Goal: Task Accomplishment & Management: Complete application form

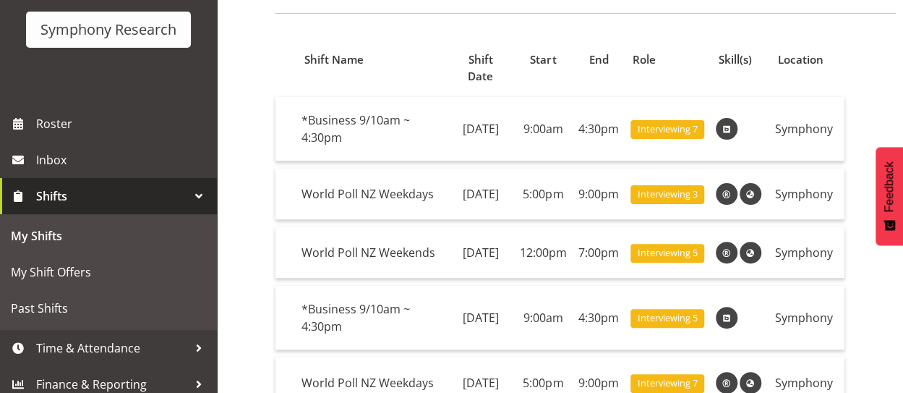
scroll to position [93, 0]
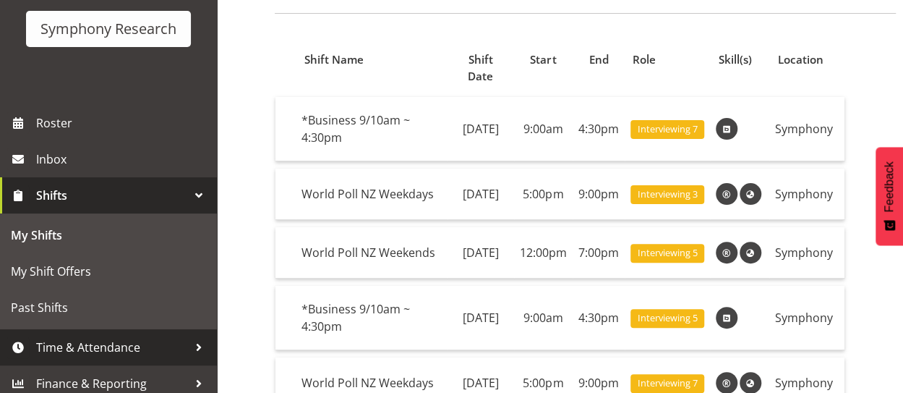
click at [162, 338] on span "Time & Attendance" at bounding box center [112, 347] width 152 height 22
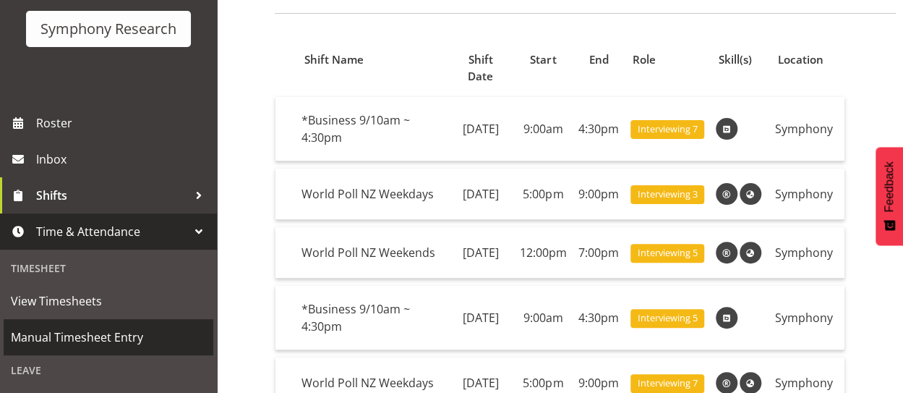
click at [116, 341] on span "Manual Timesheet Entry" at bounding box center [108, 337] width 195 height 22
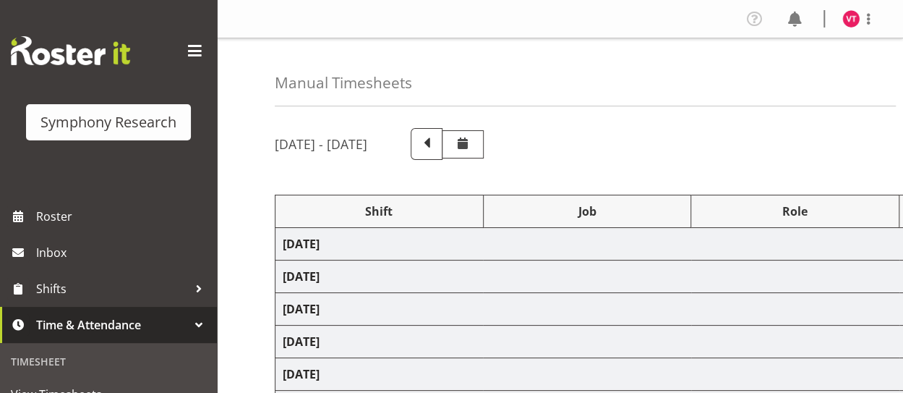
select select "41604"
select select "10527"
select select "48116"
select select "10242"
select select "47"
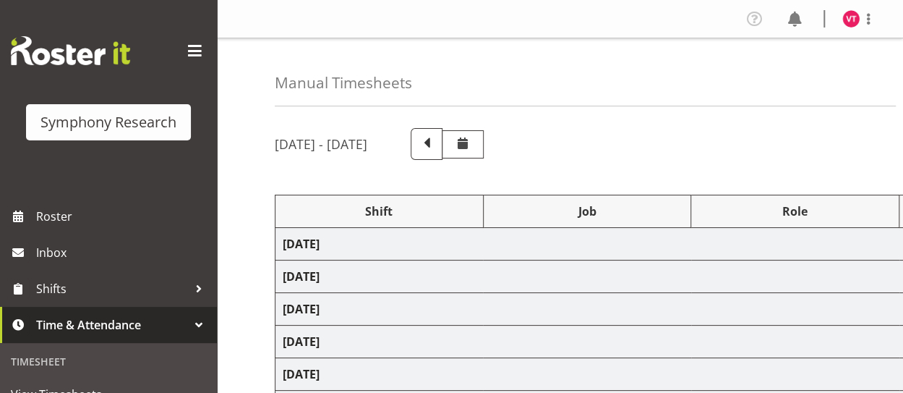
select select "41604"
select select "10527"
select select "47"
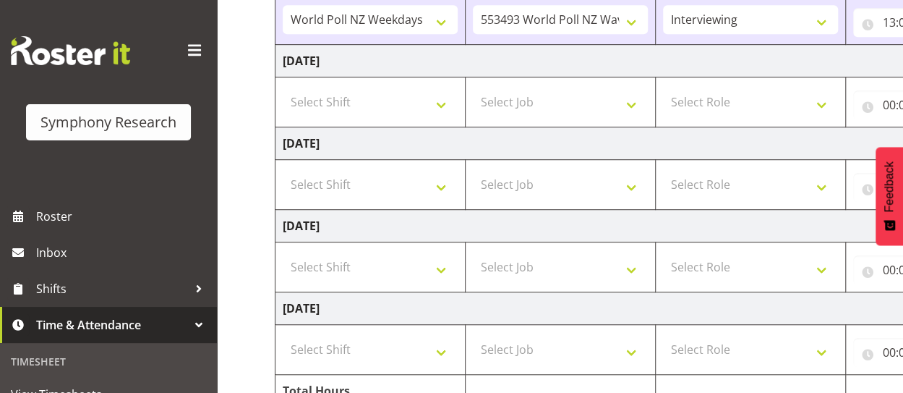
scroll to position [432, 0]
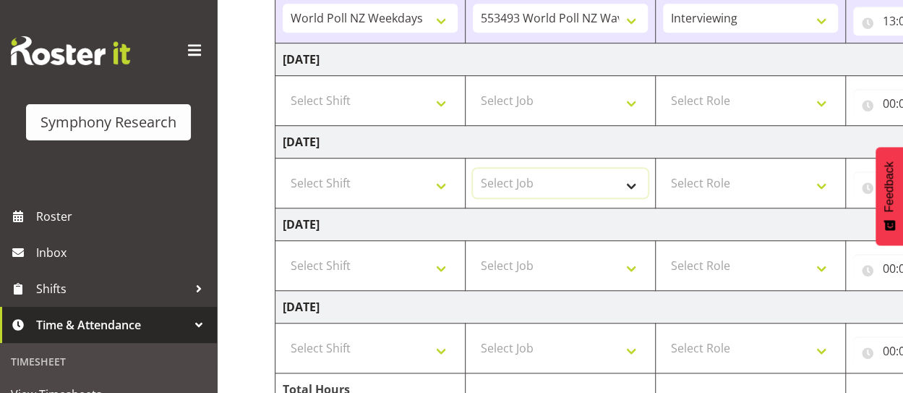
click at [635, 184] on select "Select Job 550060 IF Admin 553492 World Poll Aus Wave 2 Main 2025 553493 World …" at bounding box center [560, 183] width 175 height 29
select select "10527"
click at [473, 169] on select "Select Job 550060 IF Admin 553492 World Poll Aus Wave 2 Main 2025 553493 World …" at bounding box center [560, 183] width 175 height 29
click at [443, 184] on select "Select Shift !!Weekend Residential (Roster IT Shift Label) *Business 9/10am ~ 4…" at bounding box center [370, 183] width 175 height 29
select select "26078"
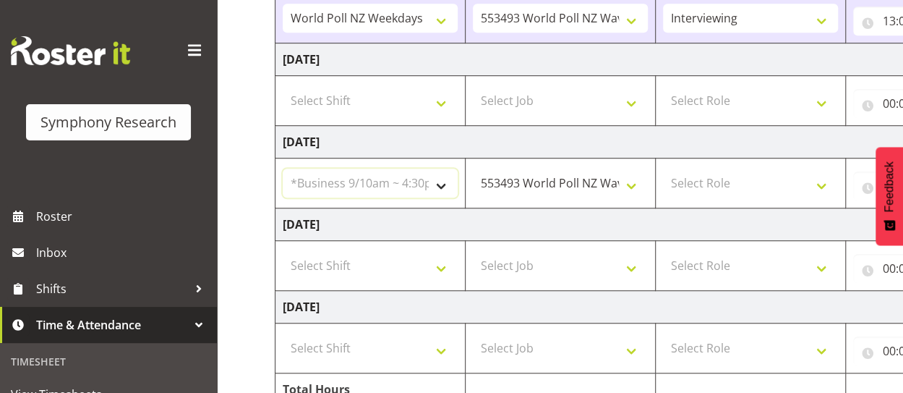
click at [283, 169] on select "Select Shift !!Weekend Residential (Roster IT Shift Label) *Business 9/10am ~ 4…" at bounding box center [370, 183] width 175 height 29
click at [737, 177] on select "Select Role Briefing Interviewing" at bounding box center [750, 183] width 175 height 29
select select "47"
click at [663, 169] on select "Select Role Briefing Interviewing" at bounding box center [750, 183] width 175 height 29
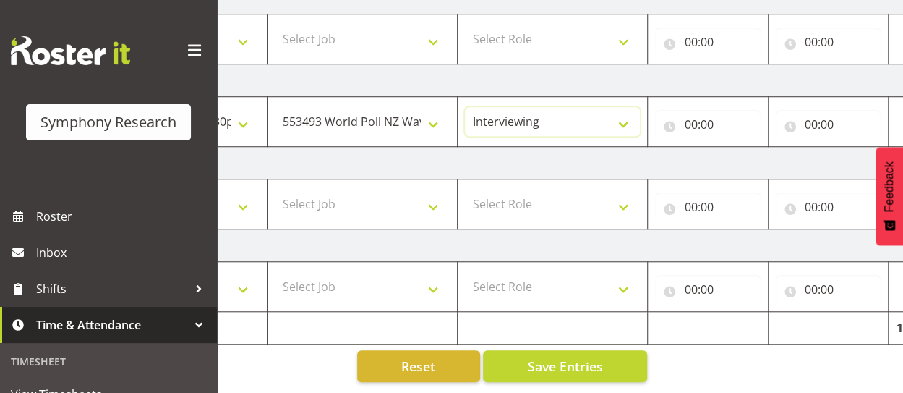
scroll to position [0, 203]
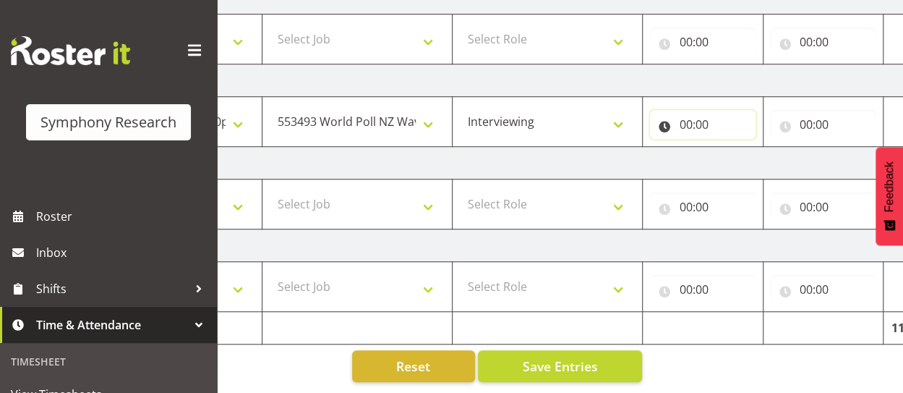
click at [696, 114] on input "00:00" at bounding box center [703, 124] width 106 height 29
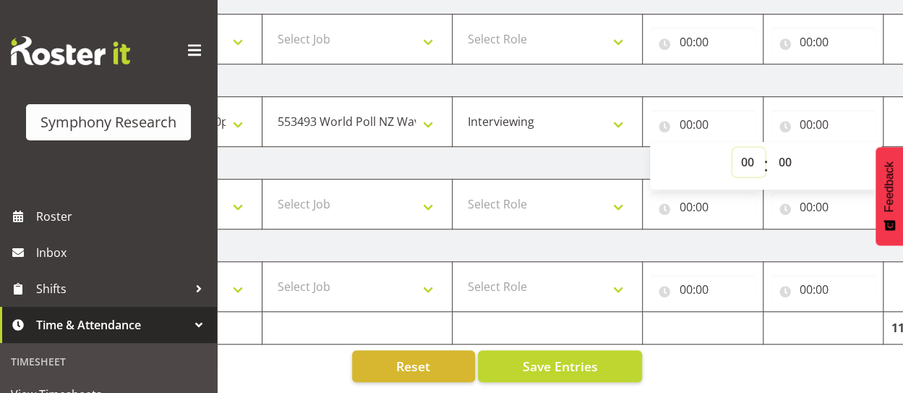
click at [749, 150] on select "00 01 02 03 04 05 06 07 08 09 10 11 12 13 14 15 16 17 18 19 20 21 22 23" at bounding box center [749, 162] width 33 height 29
select select "10"
click at [765, 148] on select "00 01 02 03 04 05 06 07 08 09 10 11 12 13 14 15 16 17 18 19 20 21 22 23" at bounding box center [749, 162] width 33 height 29
type input "10:00"
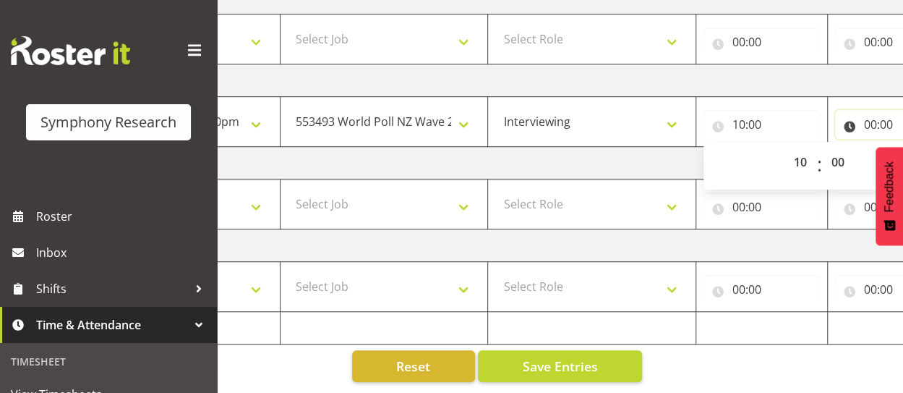
click at [869, 115] on input "00:00" at bounding box center [893, 124] width 116 height 29
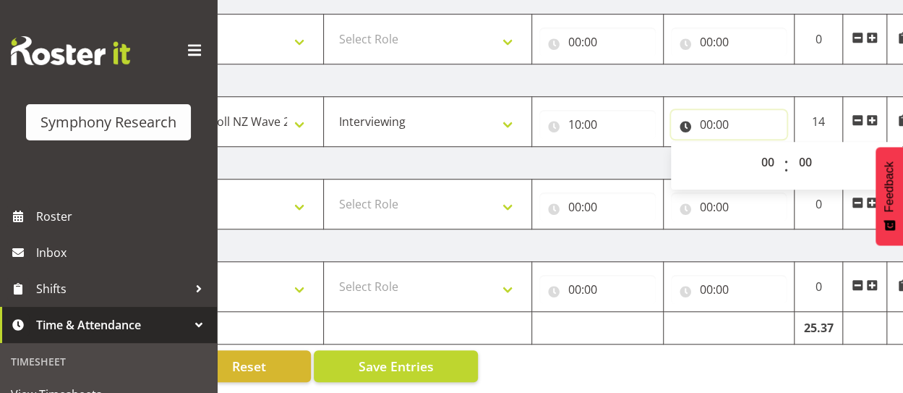
scroll to position [0, 372]
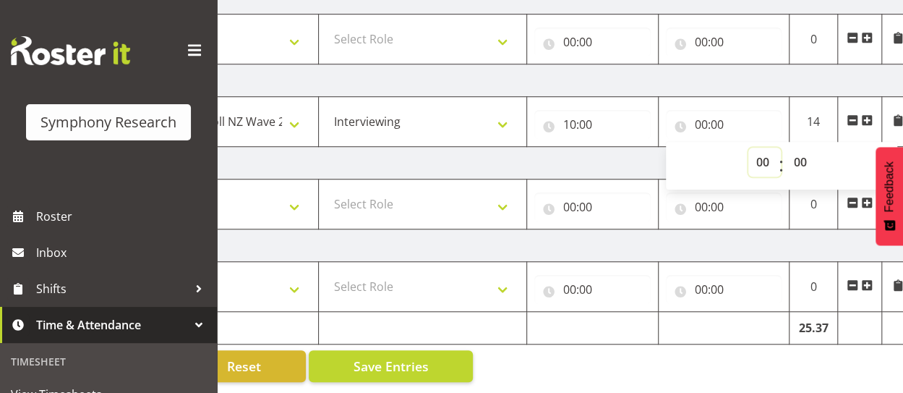
click at [764, 155] on select "00 01 02 03 04 05 06 07 08 09 10 11 12 13 14 15 16 17 18 19 20 21 22 23" at bounding box center [765, 162] width 33 height 29
select select "16"
click at [749, 148] on select "00 01 02 03 04 05 06 07 08 09 10 11 12 13 14 15 16 17 18 19 20 21 22 23" at bounding box center [765, 162] width 33 height 29
type input "16:00"
click at [800, 161] on select "00 01 02 03 04 05 06 07 08 09 10 11 12 13 14 15 16 17 18 19 20 21 22 23 24 25 2…" at bounding box center [802, 162] width 33 height 29
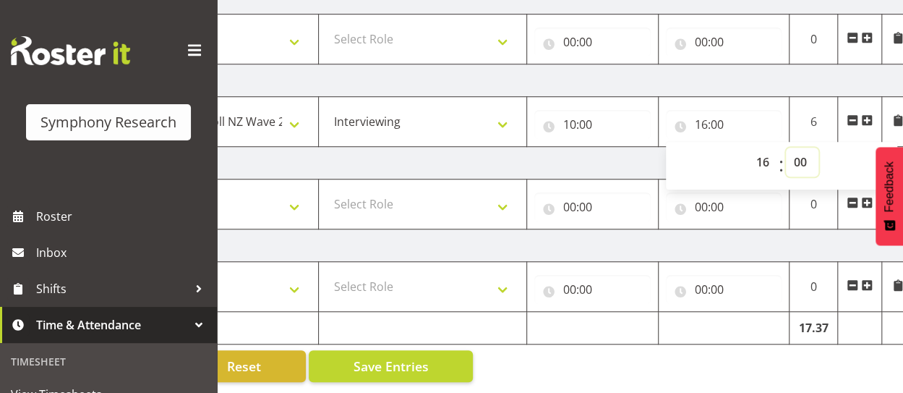
click at [803, 156] on select "00 01 02 03 04 05 06 07 08 09 10 11 12 13 14 15 16 17 18 19 20 21 22 23 24 25 2…" at bounding box center [802, 162] width 33 height 29
select select "30"
click at [786, 148] on select "00 01 02 03 04 05 06 07 08 09 10 11 12 13 14 15 16 17 18 19 20 21 22 23 24 25 2…" at bounding box center [802, 162] width 33 height 29
type input "16:30"
click at [605, 147] on td "Saturday 23rd August 2025" at bounding box center [409, 163] width 1012 height 33
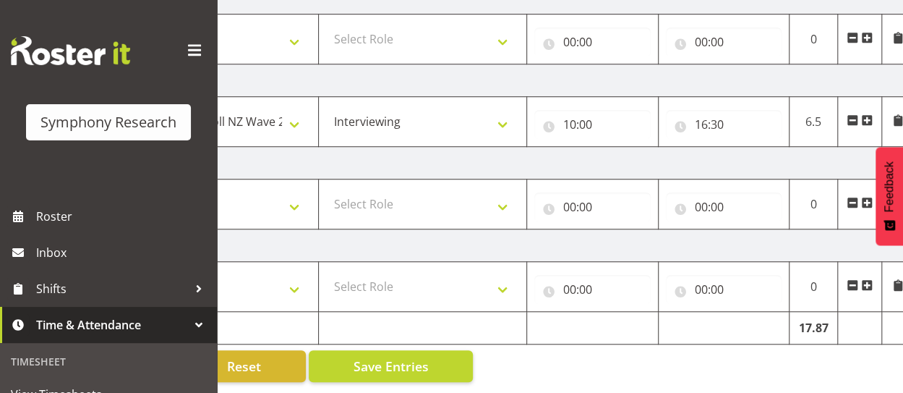
click at [866, 114] on span at bounding box center [867, 120] width 12 height 12
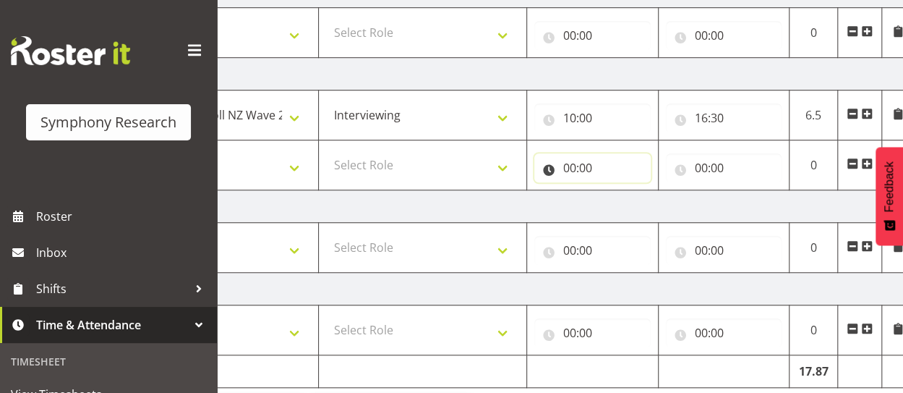
click at [584, 166] on input "00:00" at bounding box center [592, 167] width 116 height 29
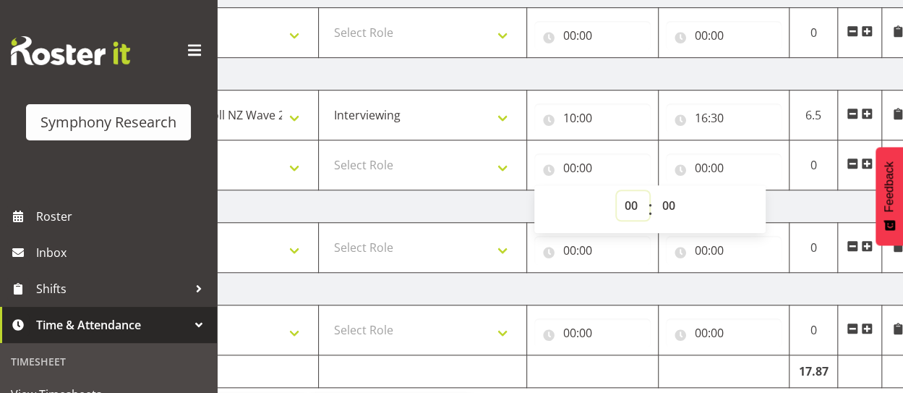
click at [636, 200] on select "00 01 02 03 04 05 06 07 08 09 10 11 12 13 14 15 16 17 18 19 20 21 22 23" at bounding box center [633, 205] width 33 height 29
select select "17"
click at [617, 191] on select "00 01 02 03 04 05 06 07 08 09 10 11 12 13 14 15 16 17 18 19 20 21 22 23" at bounding box center [633, 205] width 33 height 29
type input "17:00"
click at [716, 168] on input "00:00" at bounding box center [724, 167] width 116 height 29
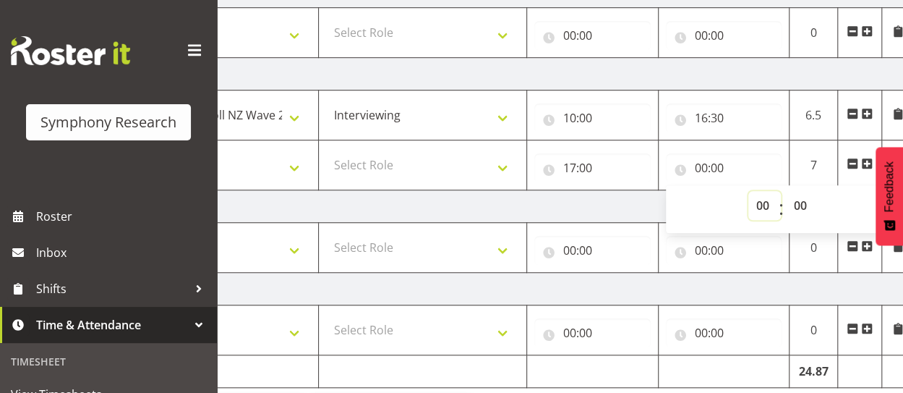
click at [764, 201] on select "00 01 02 03 04 05 06 07 08 09 10 11 12 13 14 15 16 17 18 19 20 21 22 23" at bounding box center [765, 205] width 33 height 29
select select "21"
click at [749, 191] on select "00 01 02 03 04 05 06 07 08 09 10 11 12 13 14 15 16 17 18 19 20 21 22 23" at bounding box center [765, 205] width 33 height 29
type input "21:00"
click at [417, 195] on td "Saturday 23rd August 2025" at bounding box center [409, 206] width 1012 height 33
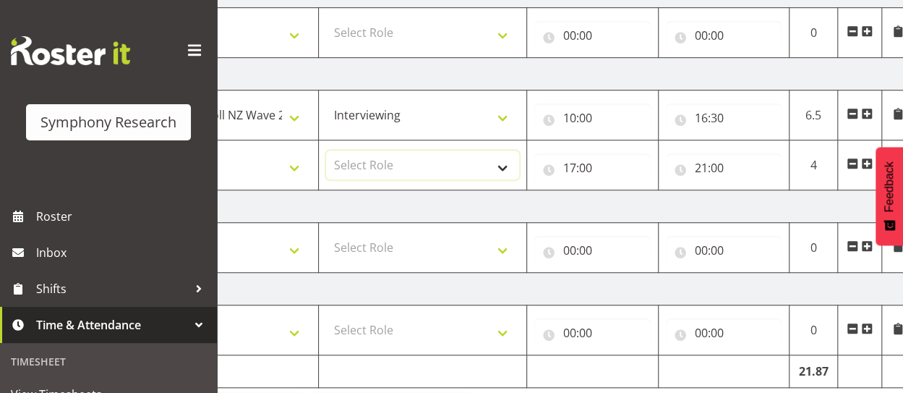
click at [367, 158] on select "Select Role Briefing Interviewing" at bounding box center [422, 164] width 193 height 29
select select "47"
click at [326, 150] on select "Select Role Briefing Interviewing" at bounding box center [422, 164] width 193 height 29
click at [294, 166] on select "Select Job 550060 IF Admin 553492 World Poll Aus Wave 2 Main 2025 553493 World …" at bounding box center [215, 164] width 193 height 29
select select "10527"
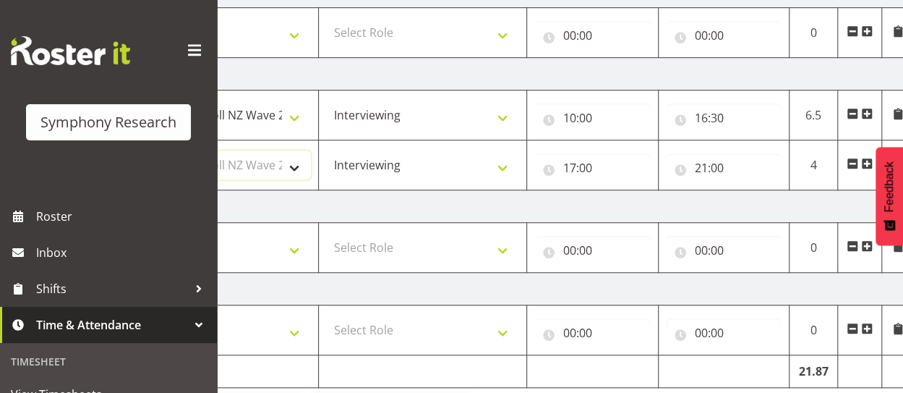
click at [119, 150] on select "Select Job 550060 IF Admin 553492 World Poll Aus Wave 2 Main 2025 553493 World …" at bounding box center [215, 164] width 193 height 29
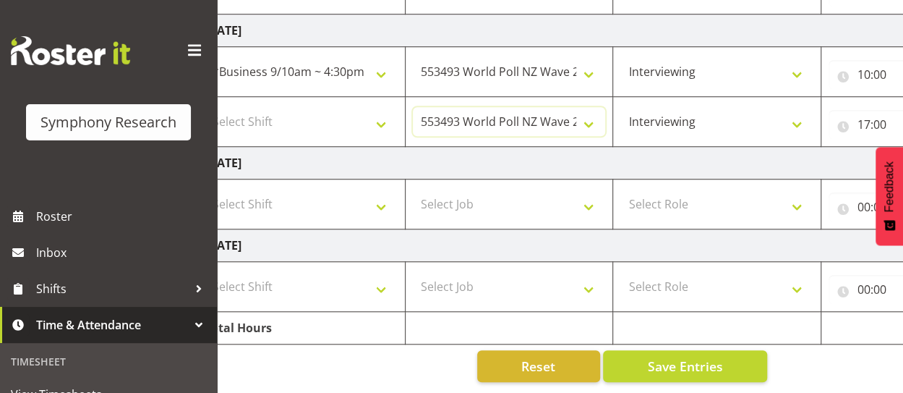
scroll to position [0, 0]
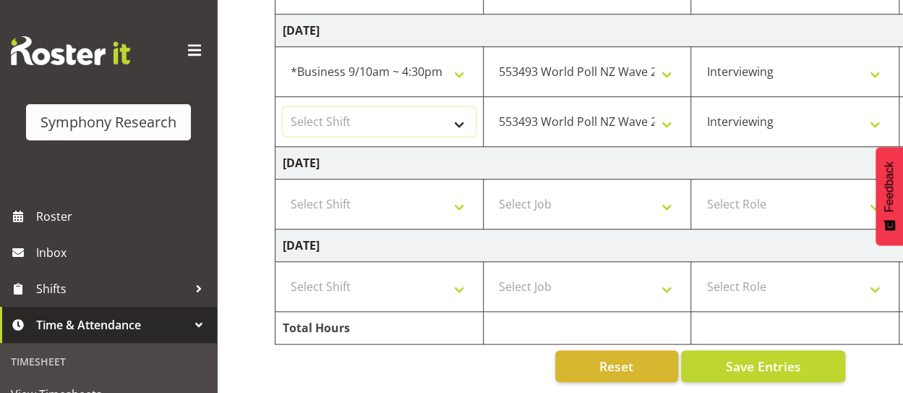
click at [430, 116] on select "Select Shift !!Weekend Residential (Roster IT Shift Label) *Business 9/10am ~ 4…" at bounding box center [379, 121] width 193 height 29
select select "48116"
click at [283, 107] on select "Select Shift !!Weekend Residential (Roster IT Shift Label) *Business 9/10am ~ 4…" at bounding box center [379, 121] width 193 height 29
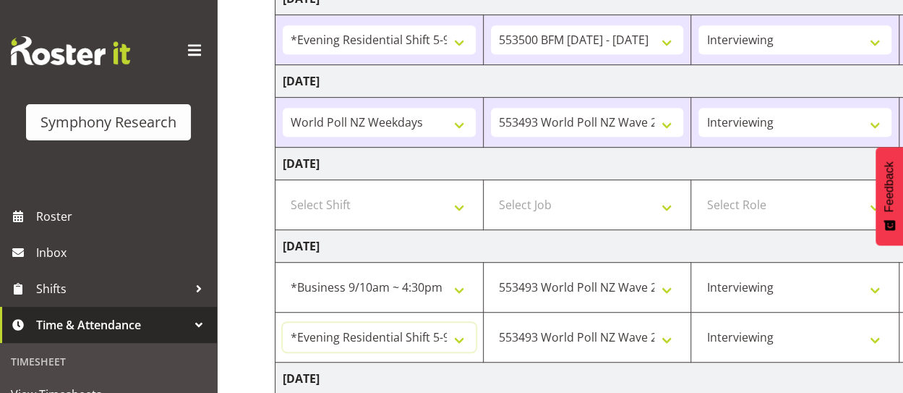
scroll to position [324, 0]
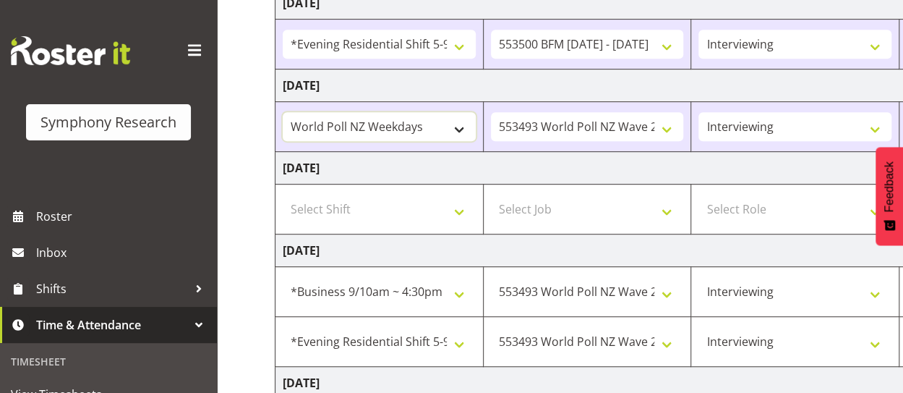
click at [459, 124] on select "!!Weekend Residential (Roster IT Shift Label) *Business 9/10am ~ 4:30pm *Busine…" at bounding box center [379, 126] width 193 height 29
select select "26078"
click at [283, 112] on select "!!Weekend Residential (Roster IT Shift Label) *Business 9/10am ~ 4:30pm *Busine…" at bounding box center [379, 126] width 193 height 29
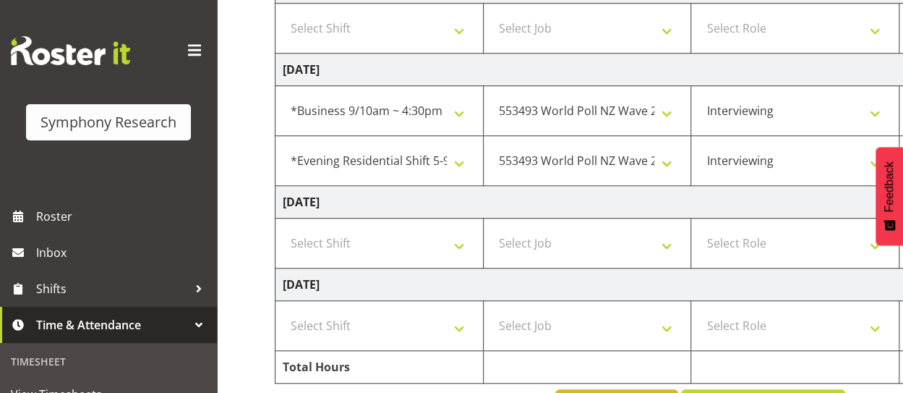
scroll to position [550, 0]
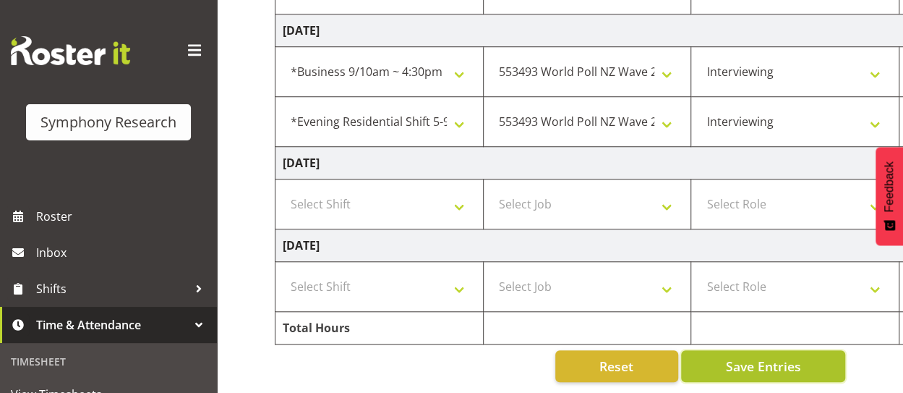
click at [742, 362] on span "Save Entries" at bounding box center [762, 366] width 75 height 19
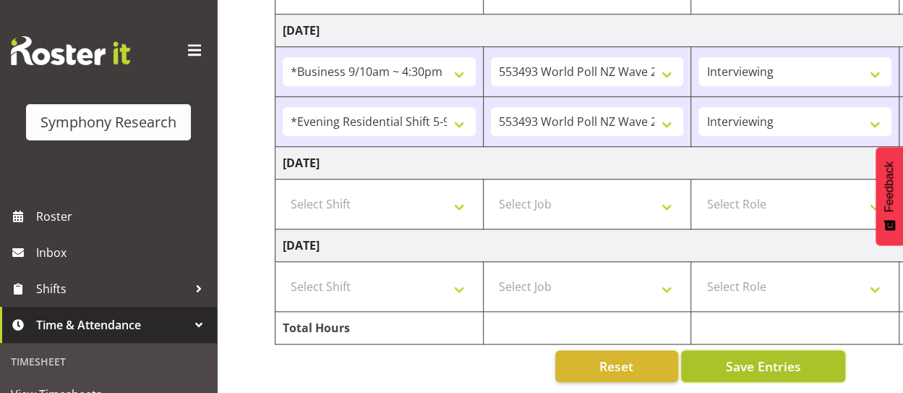
click at [775, 357] on span "Save Entries" at bounding box center [762, 366] width 75 height 19
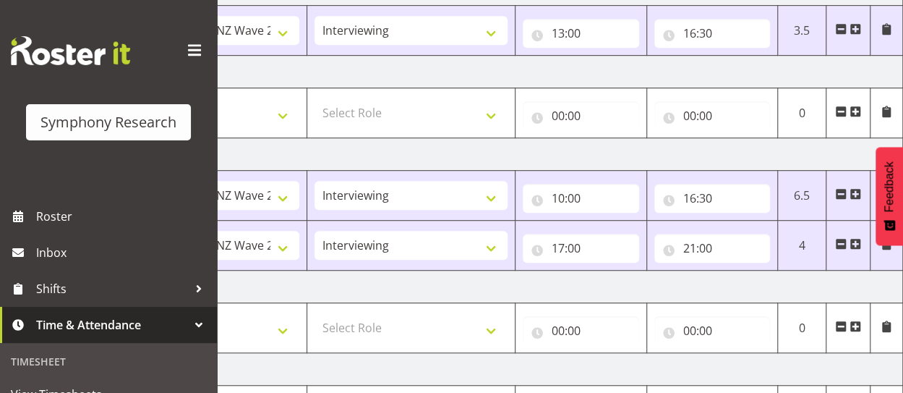
scroll to position [423, 0]
